Goal: Complete application form

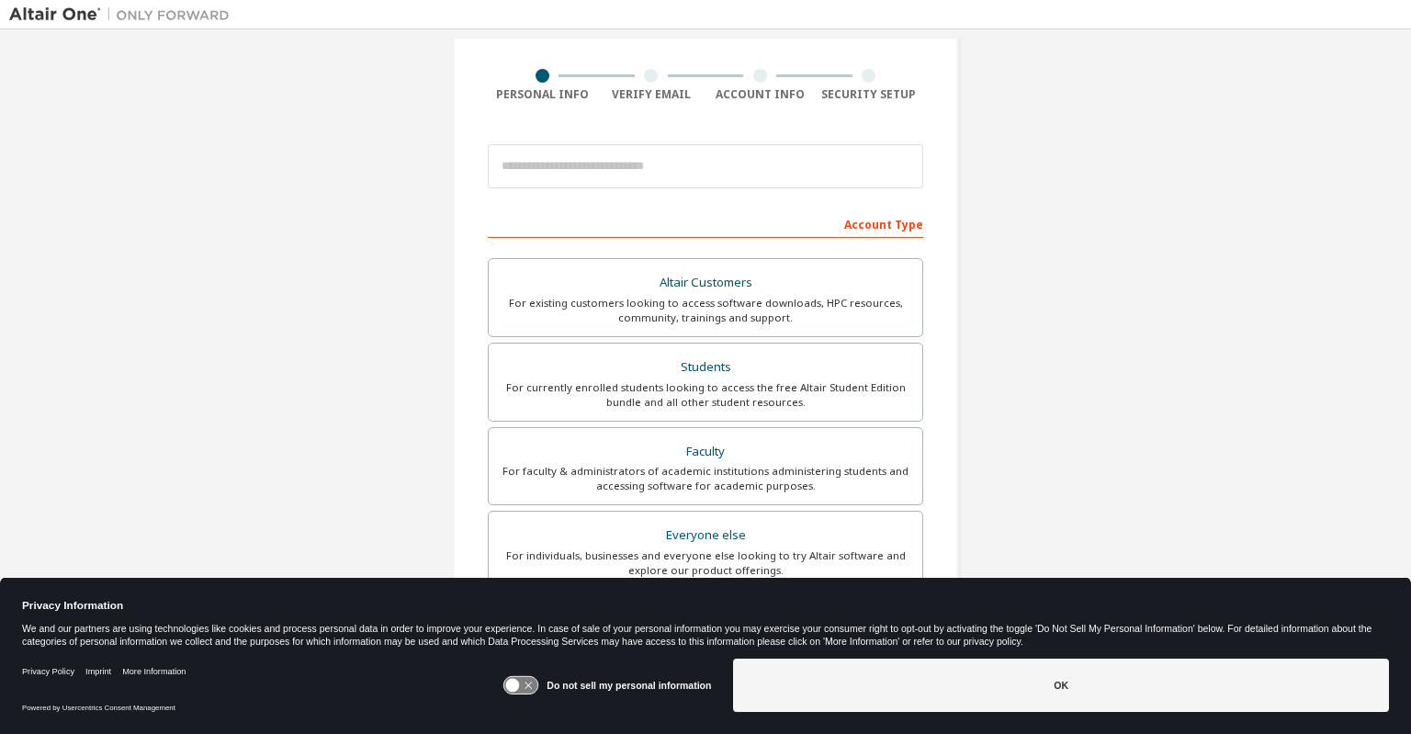
scroll to position [126, 0]
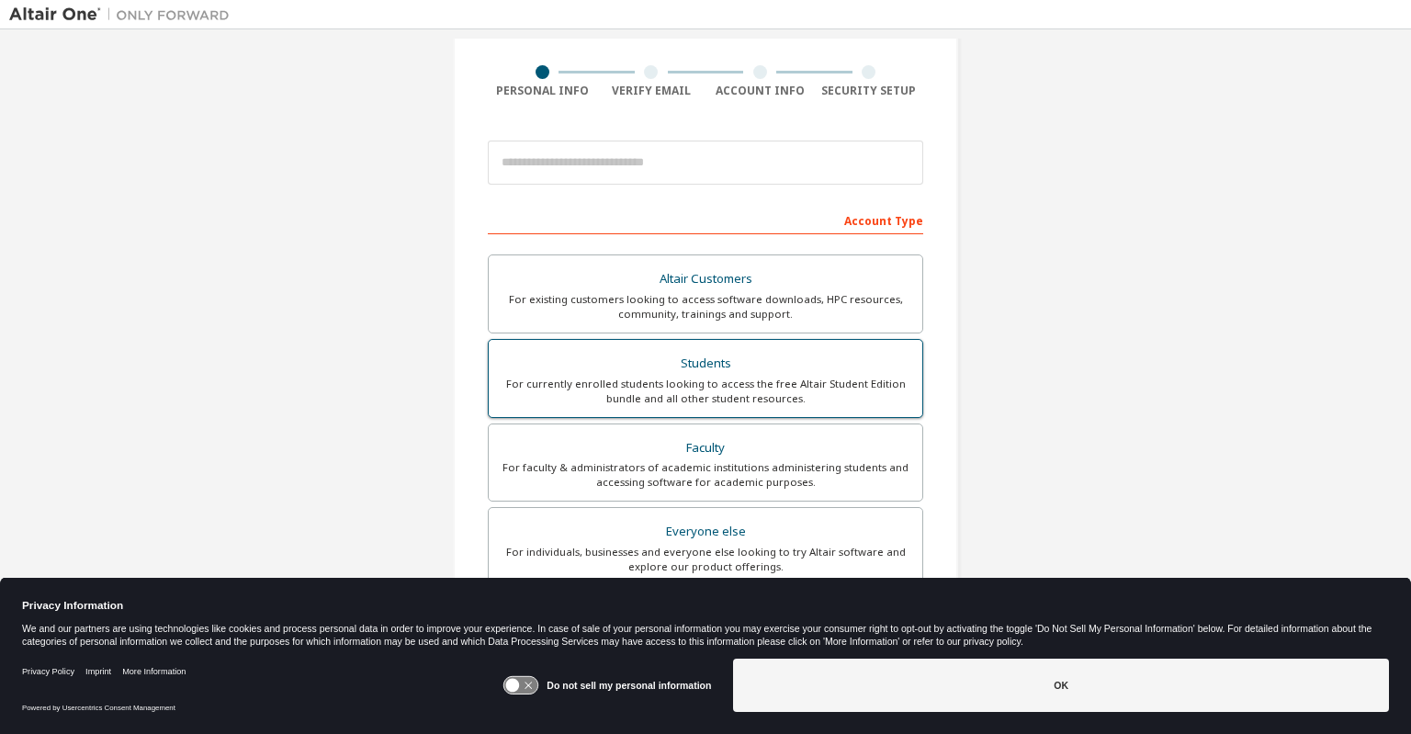
click at [646, 345] on label "Students For currently enrolled students looking to access the free Altair Stud…" at bounding box center [705, 378] width 435 height 79
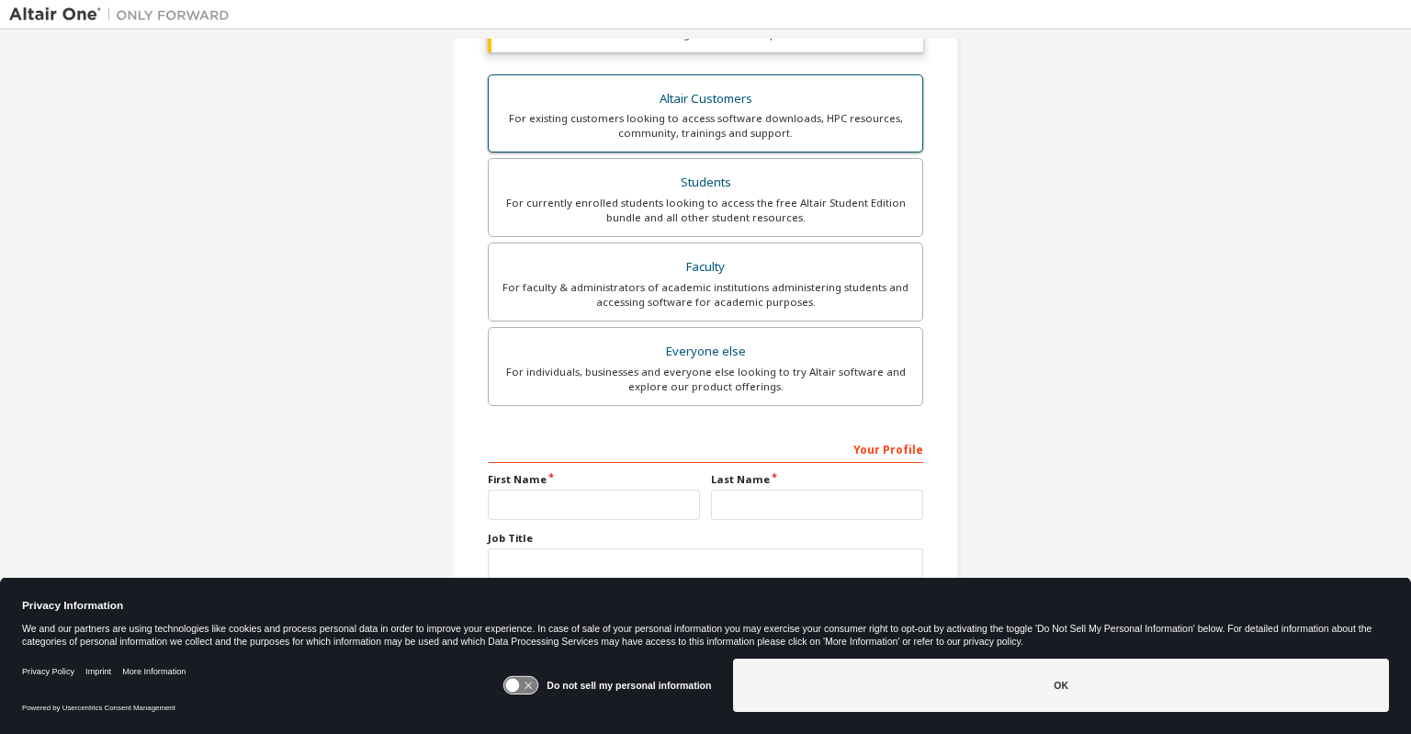
scroll to position [384, 0]
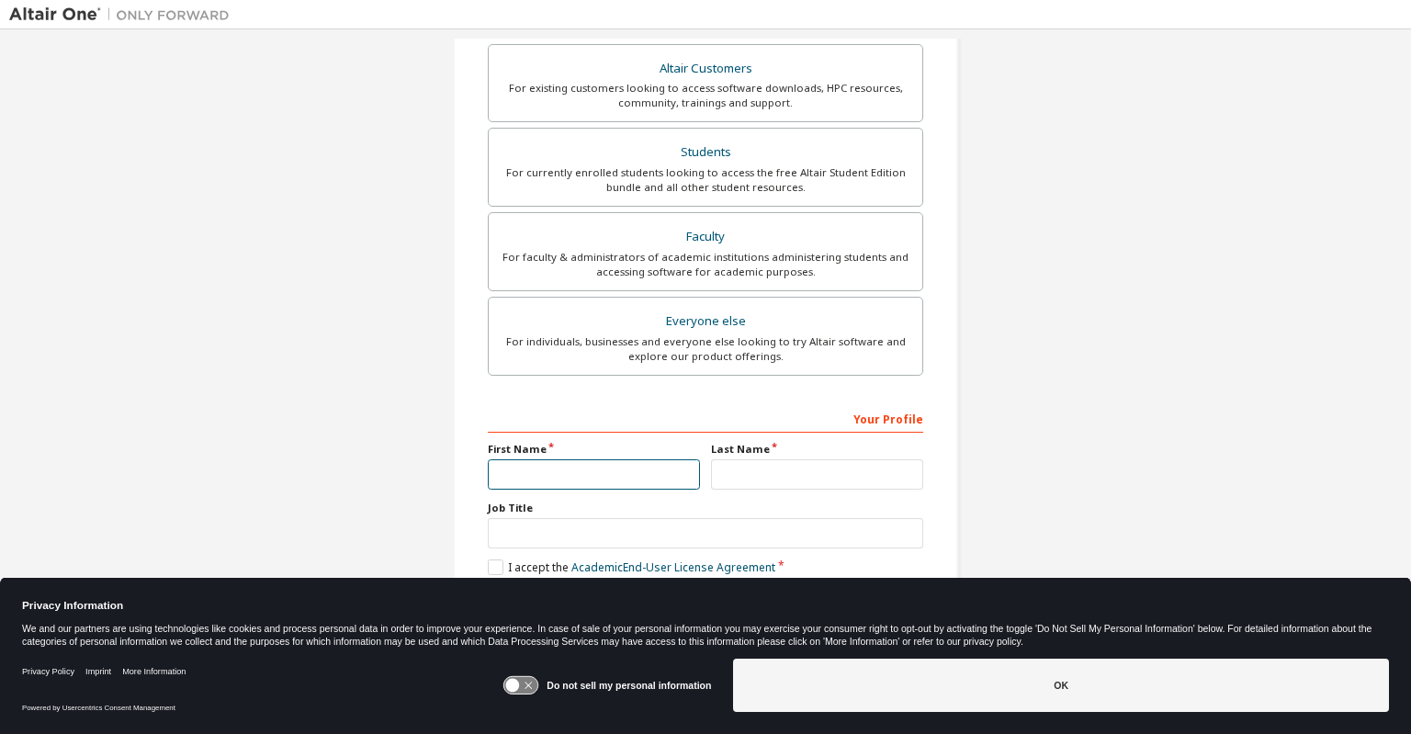
click at [553, 460] on input "text" at bounding box center [594, 474] width 212 height 30
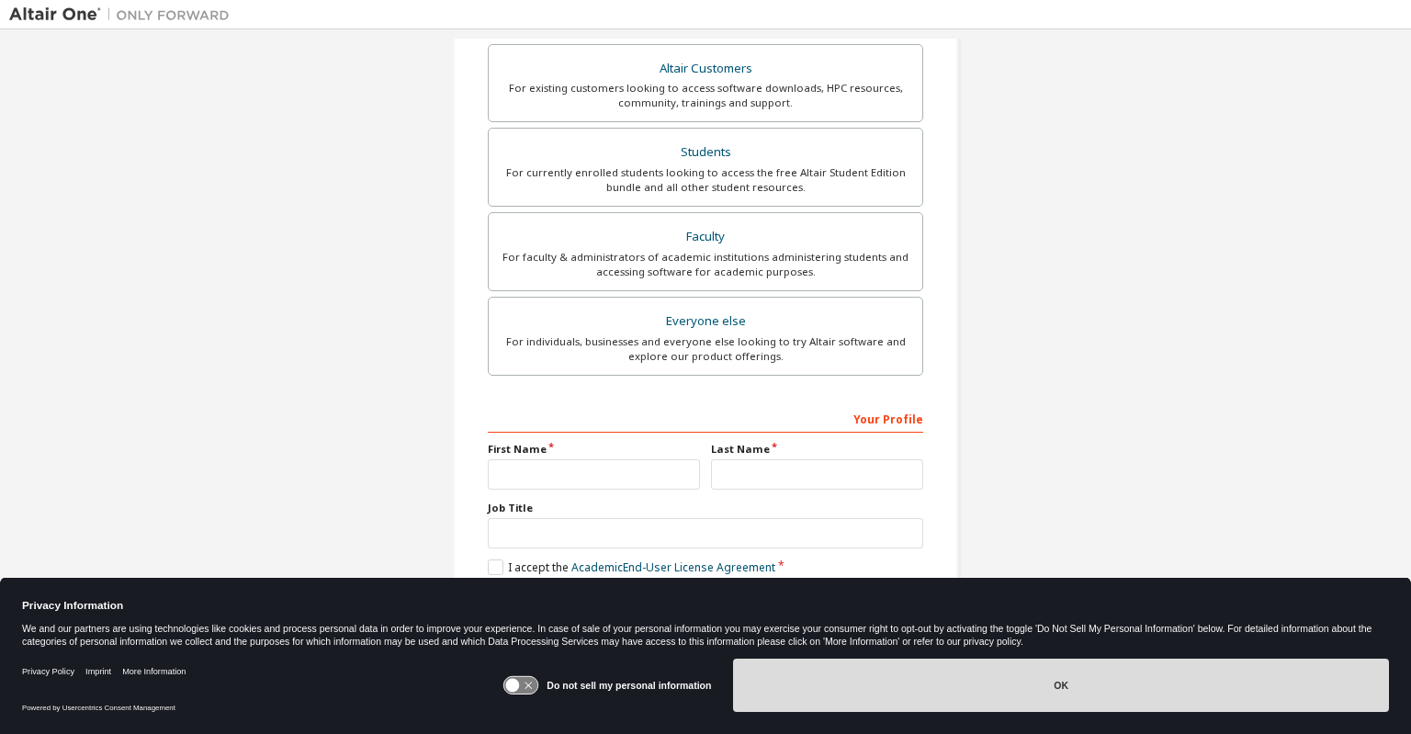
click at [1019, 668] on button "OK" at bounding box center [1061, 685] width 656 height 53
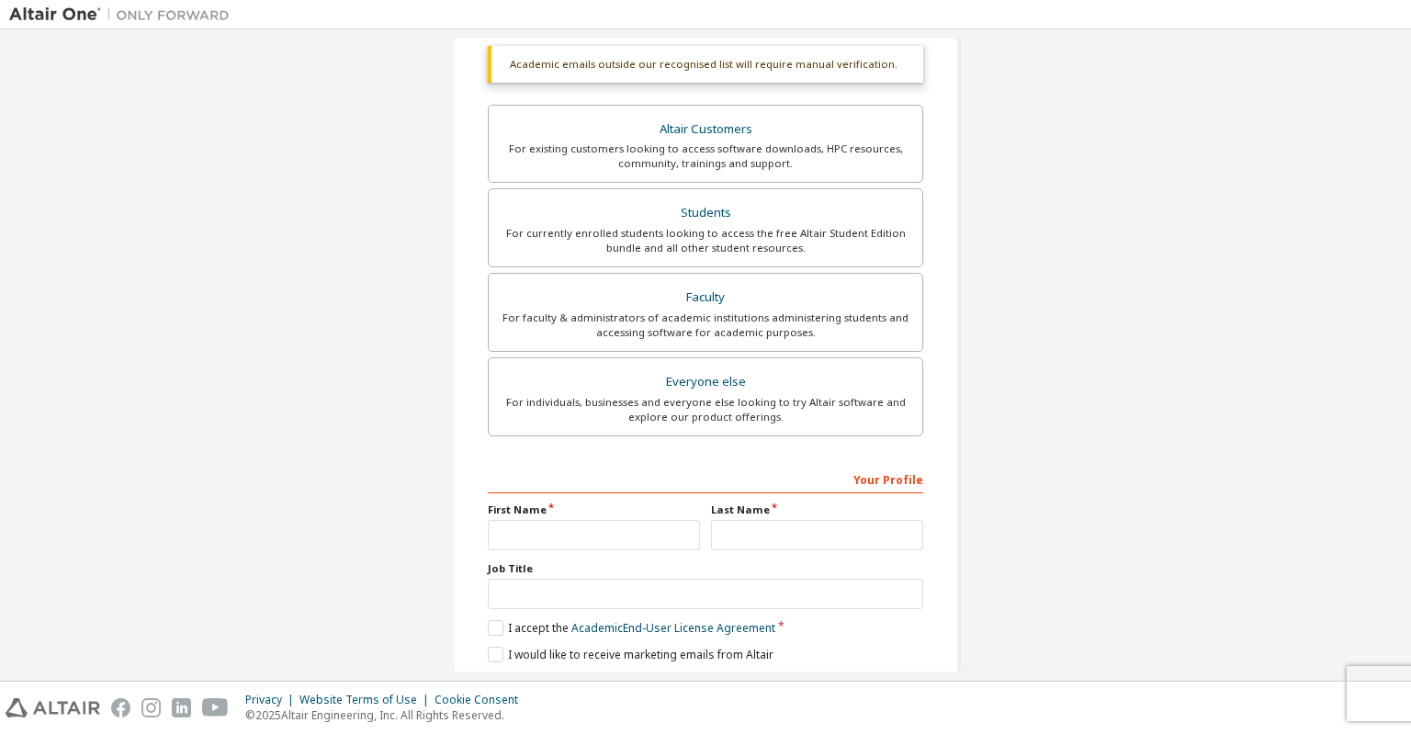
scroll to position [322, 0]
click at [597, 213] on div "Students" at bounding box center [706, 215] width 412 height 26
click at [532, 542] on input "text" at bounding box center [594, 537] width 212 height 30
type input "*****"
type input "********"
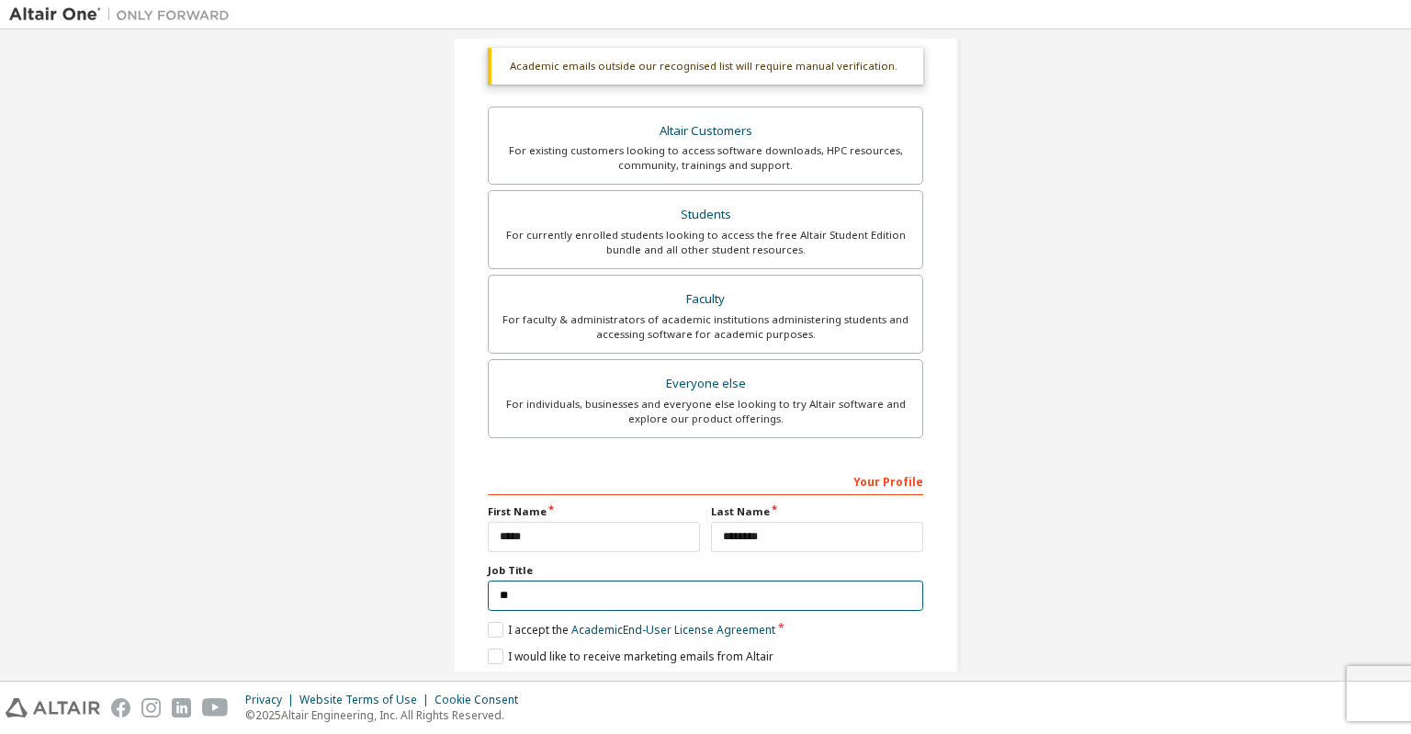
type input "*"
type input "**********"
click at [492, 622] on label "I accept the Academic End-User License Agreement" at bounding box center [632, 630] width 288 height 16
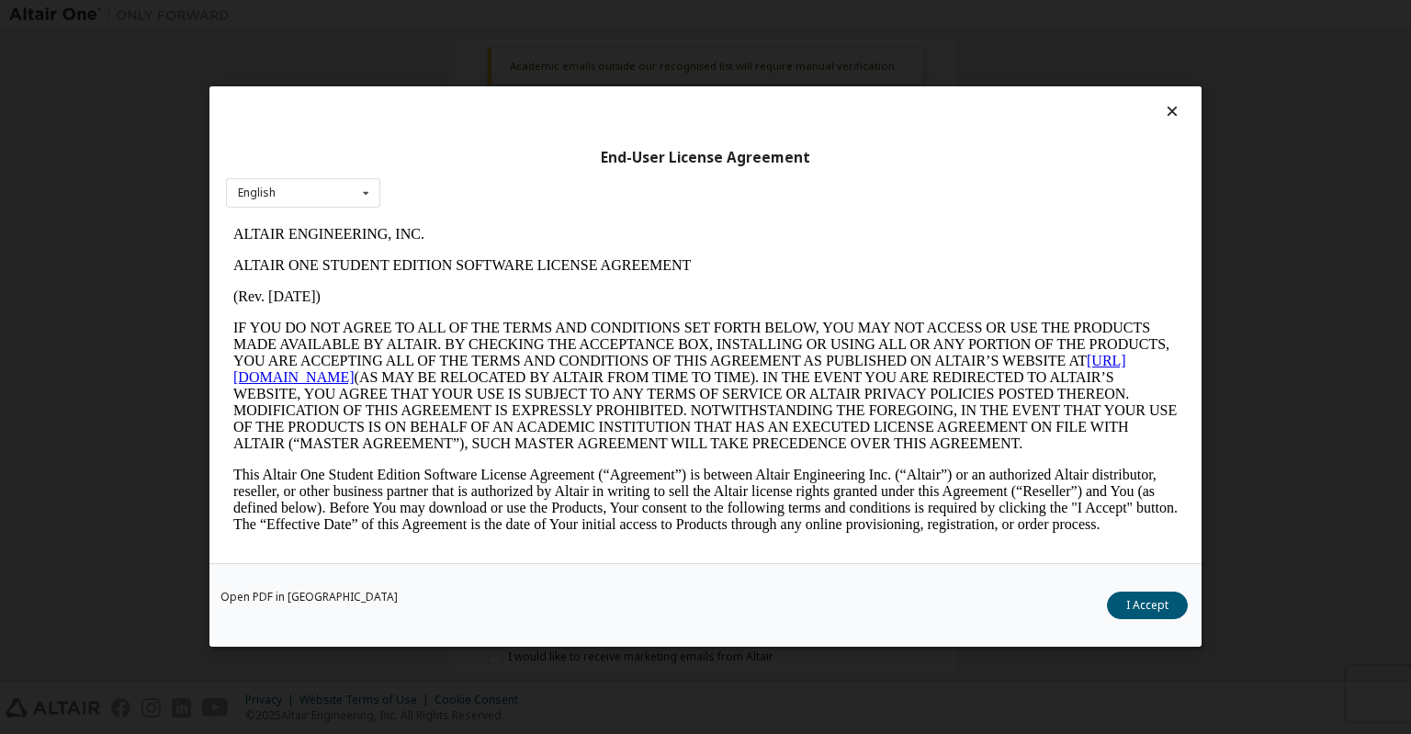
scroll to position [6, 0]
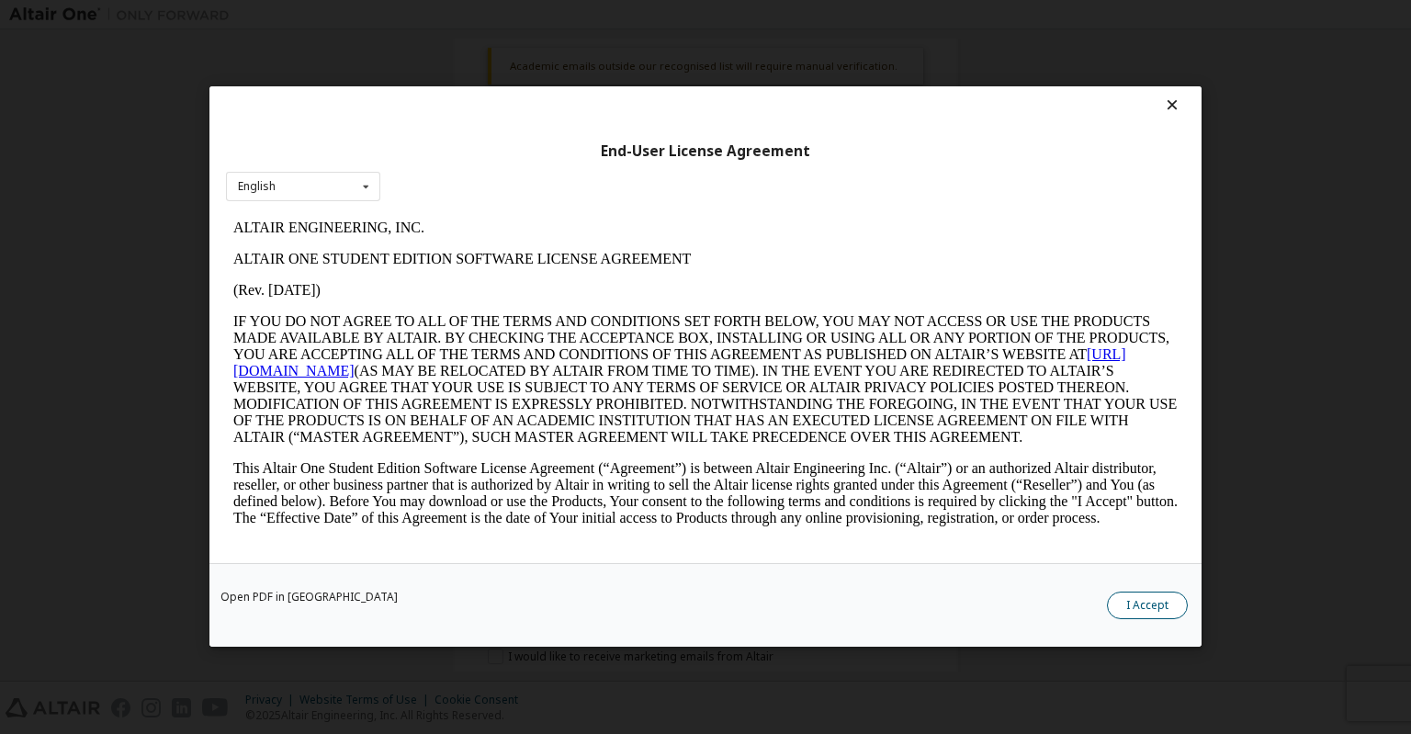
click at [1117, 593] on button "I Accept" at bounding box center [1147, 607] width 81 height 28
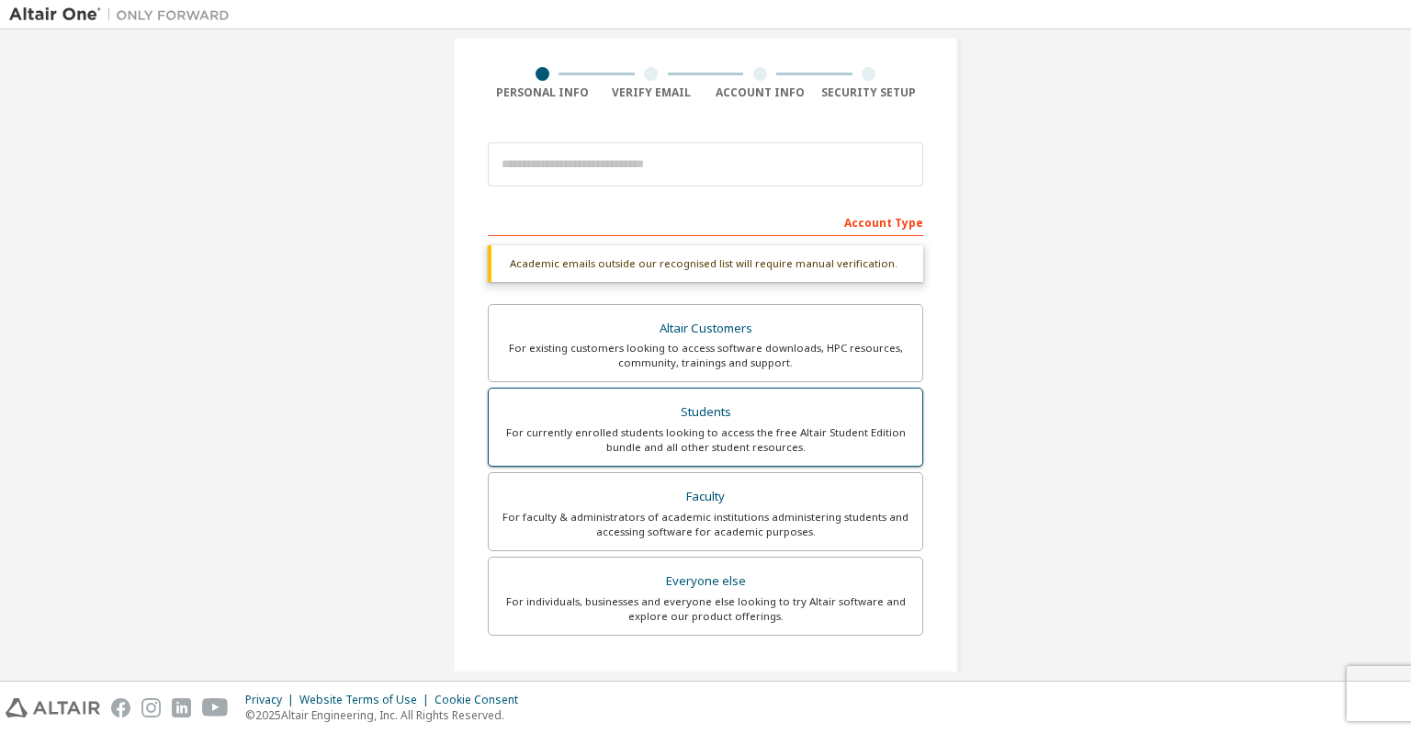
scroll to position [121, 0]
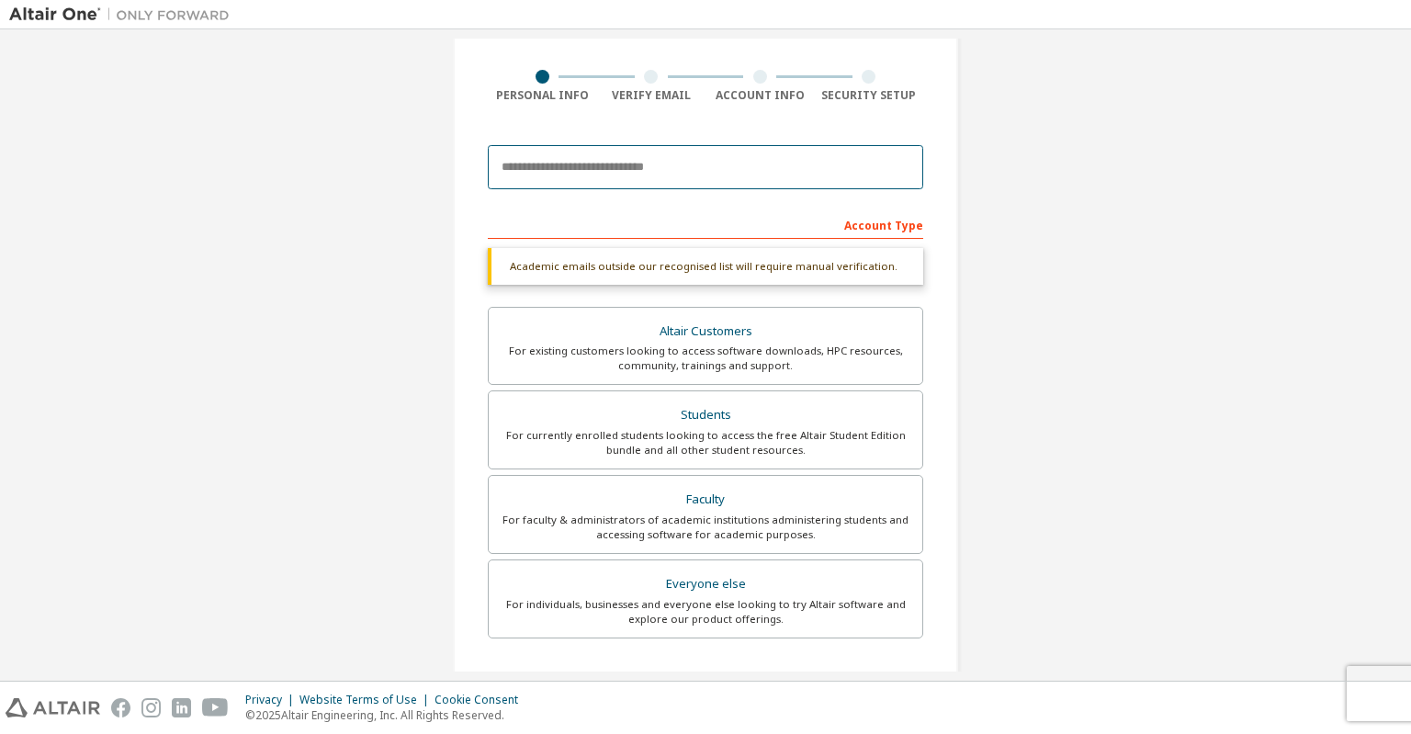
click at [661, 153] on input "email" at bounding box center [705, 167] width 435 height 44
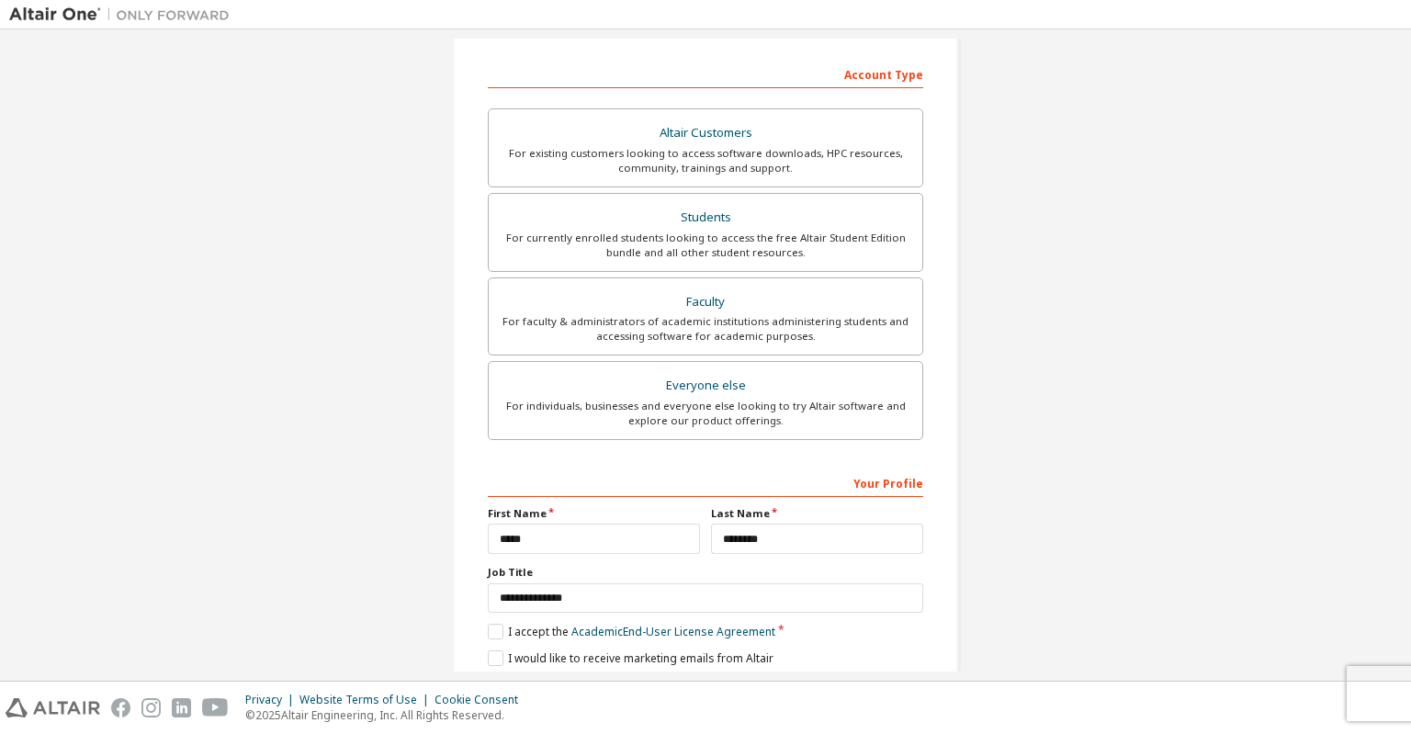
scroll to position [336, 0]
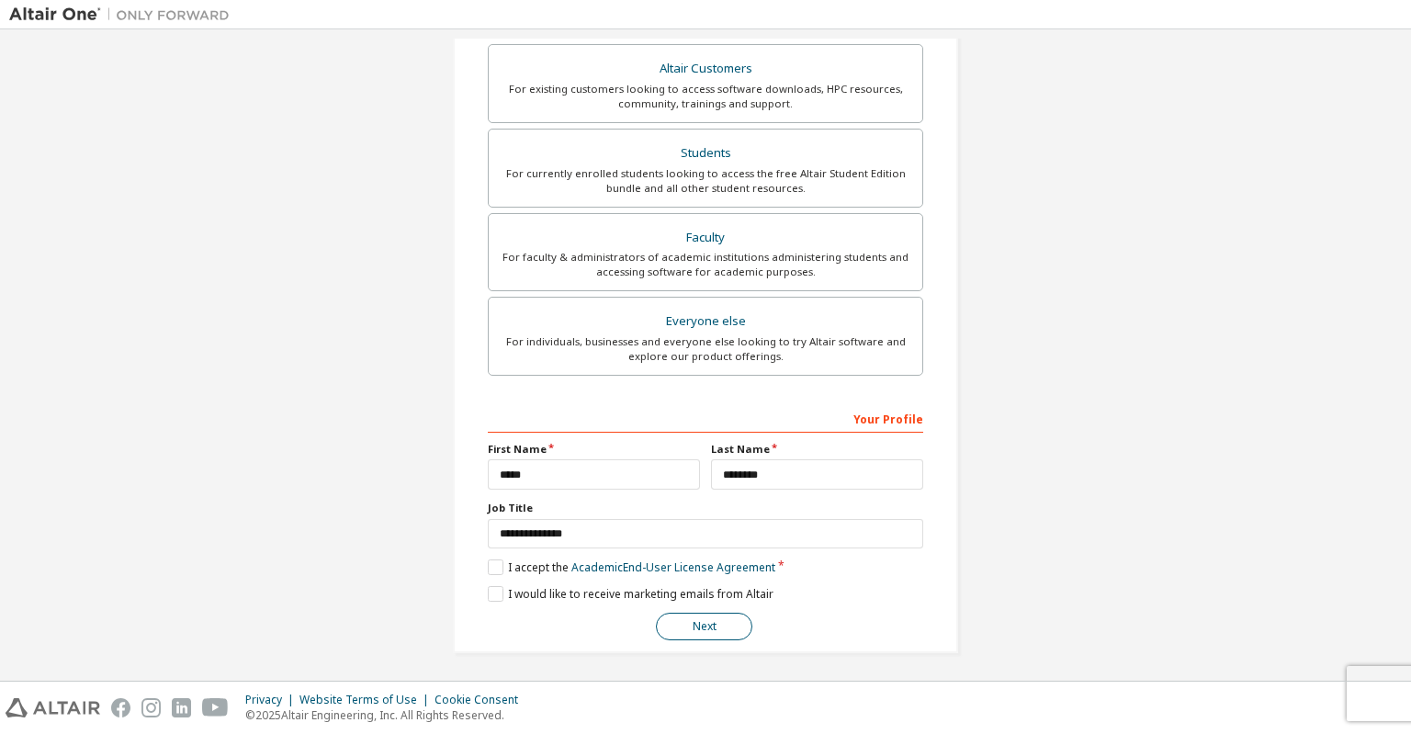
type input "**********"
click at [715, 622] on button "Next" at bounding box center [704, 627] width 96 height 28
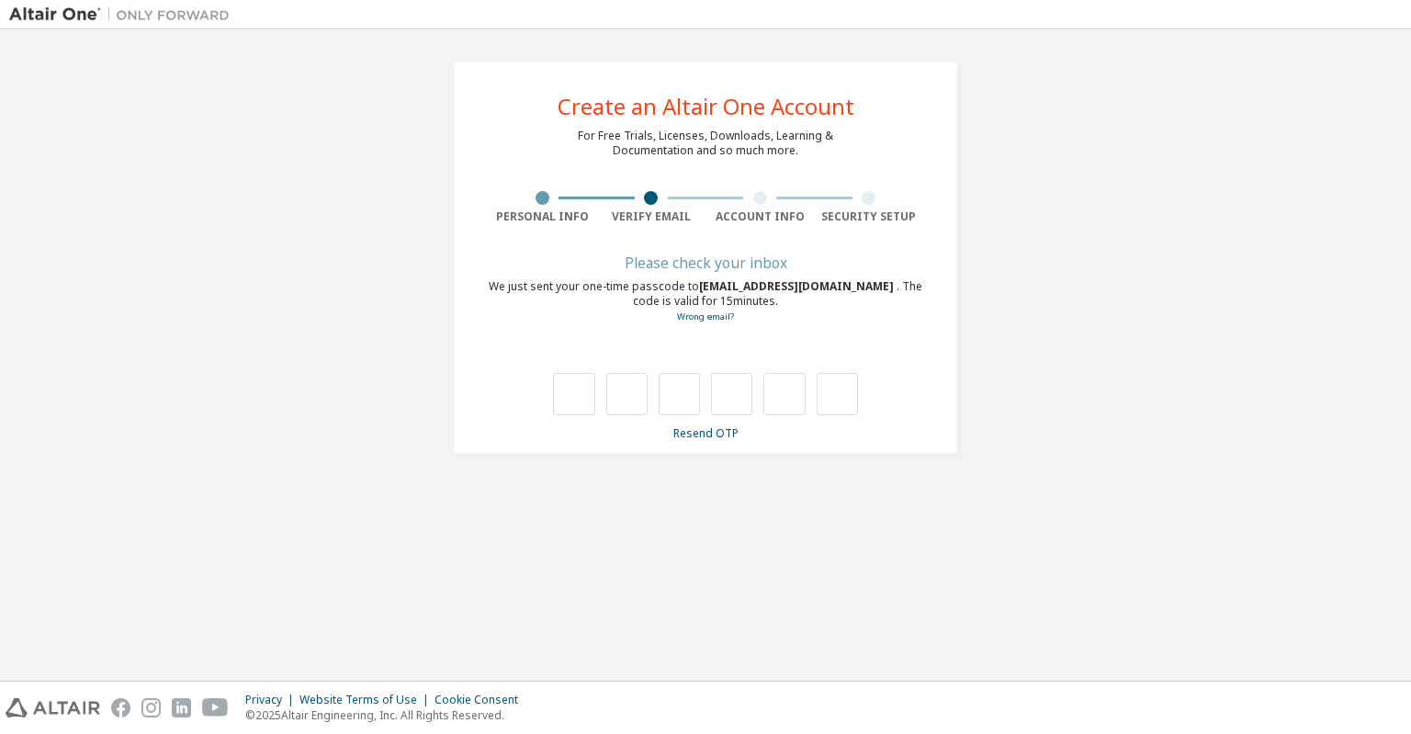
scroll to position [0, 0]
type input "*"
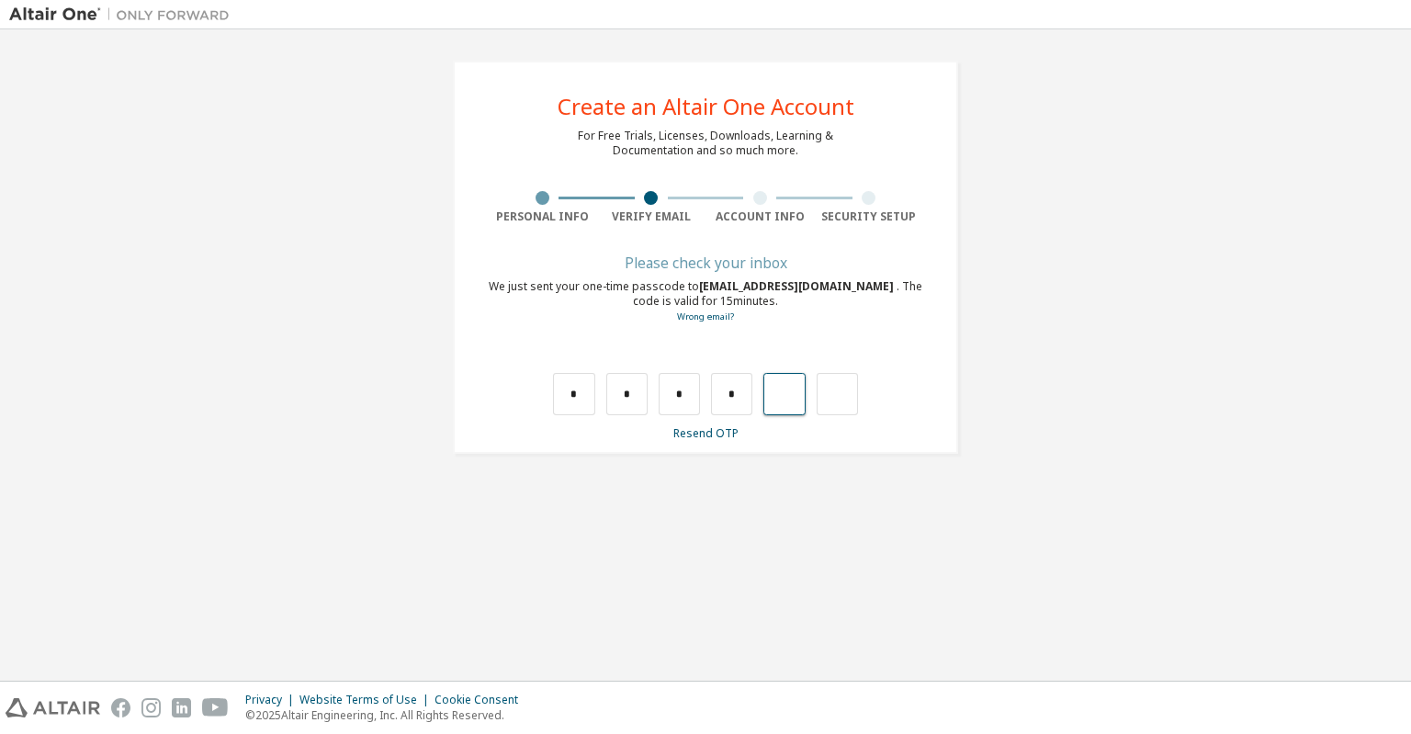
type input "*"
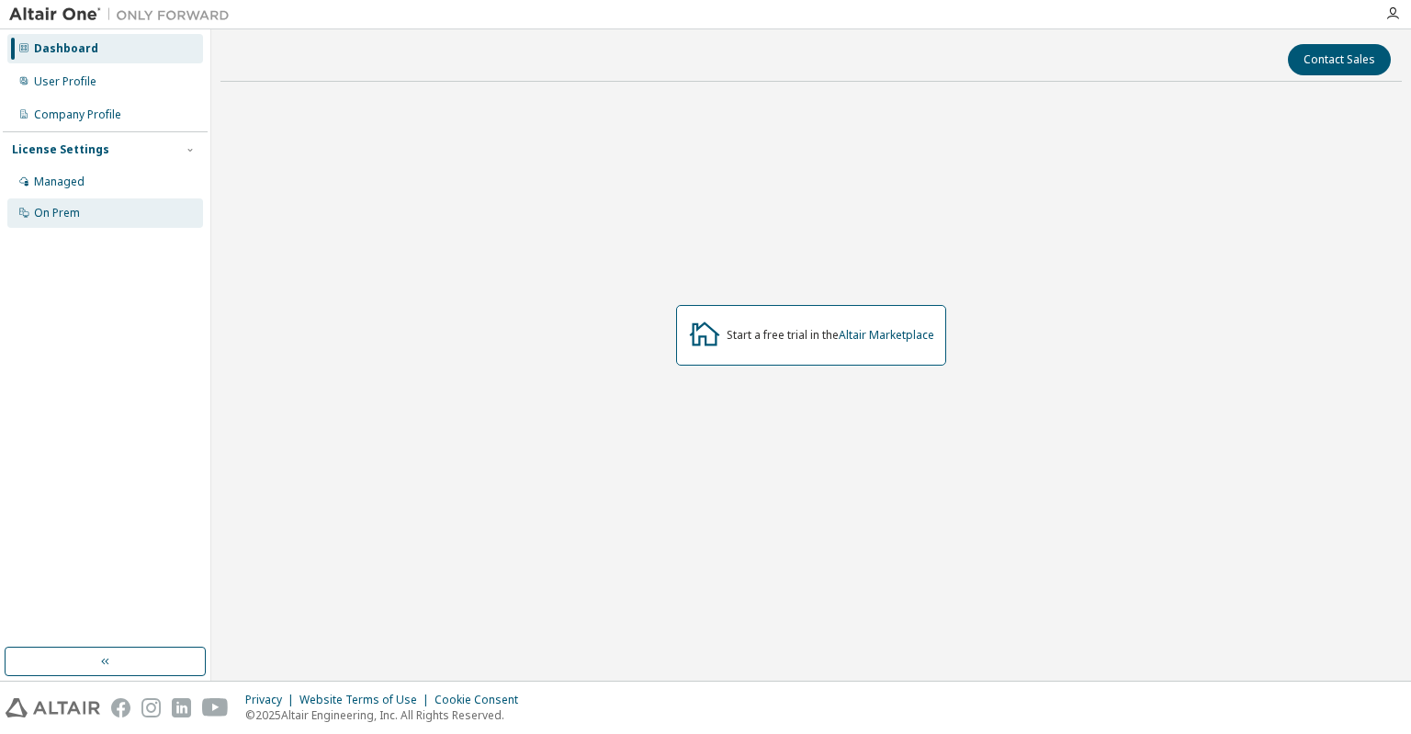
click at [97, 209] on div "On Prem" at bounding box center [105, 212] width 196 height 29
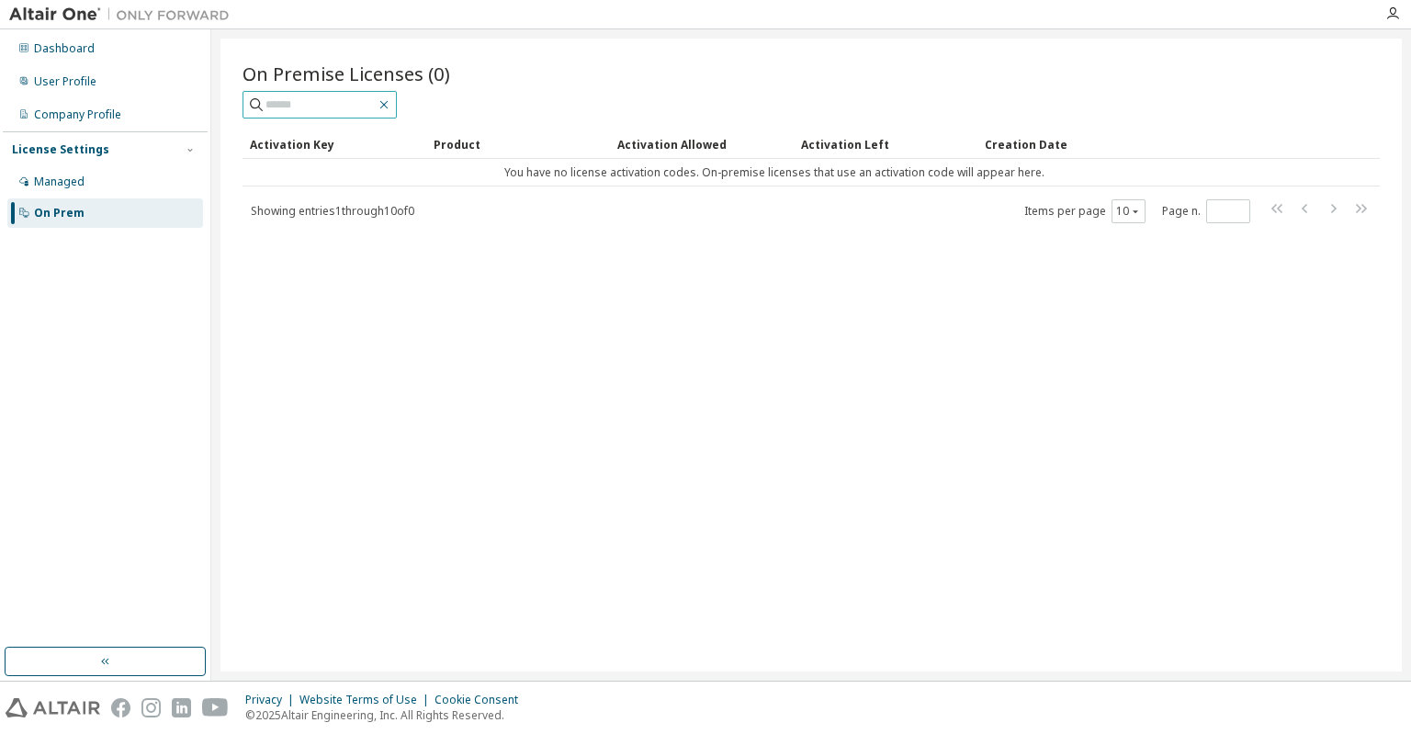
click at [389, 106] on icon "button" at bounding box center [384, 105] width 8 height 8
click at [376, 102] on input "text" at bounding box center [320, 105] width 110 height 18
